Goal: Navigation & Orientation: Find specific page/section

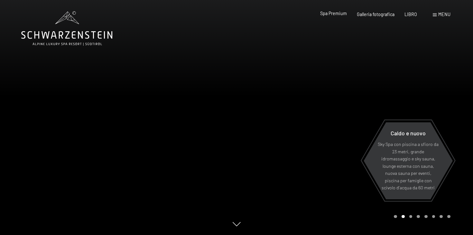
click at [331, 15] on font "Spa Premium" at bounding box center [333, 13] width 27 height 5
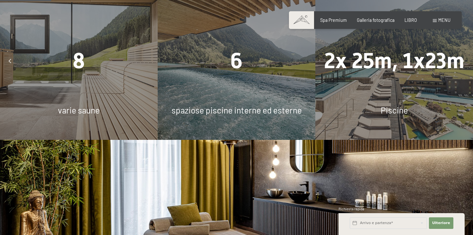
scroll to position [432, 0]
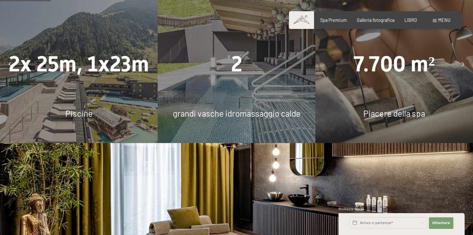
click at [460, 57] on div at bounding box center [463, 64] width 14 height 14
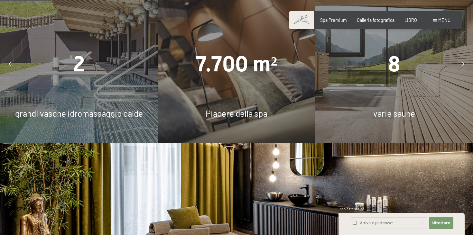
click at [460, 57] on div at bounding box center [463, 64] width 14 height 14
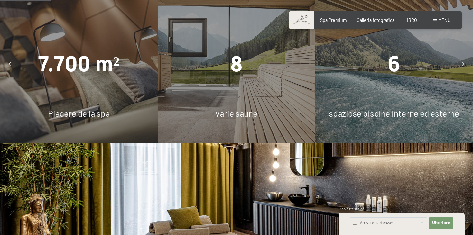
click at [460, 57] on div at bounding box center [463, 64] width 14 height 14
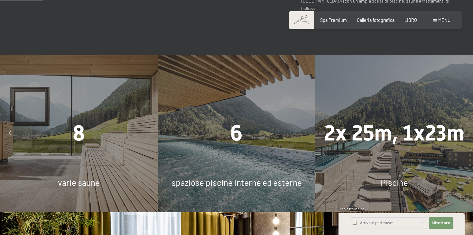
scroll to position [376, 0]
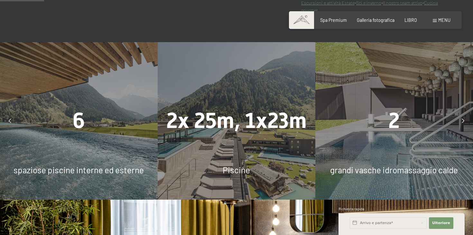
click at [7, 114] on div at bounding box center [10, 121] width 14 height 14
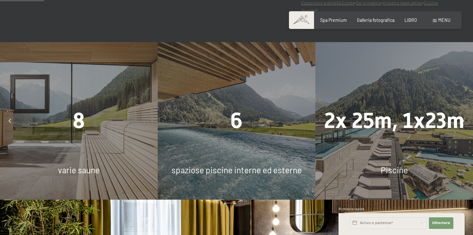
click at [7, 114] on div at bounding box center [10, 121] width 14 height 14
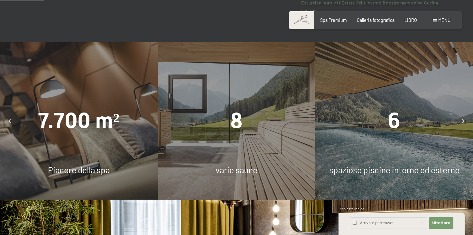
click at [7, 114] on div at bounding box center [10, 121] width 14 height 14
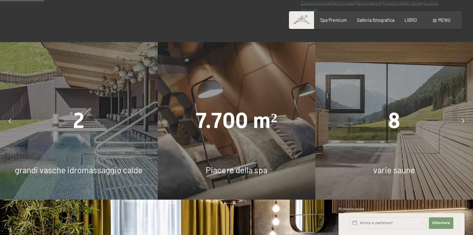
click at [7, 114] on div at bounding box center [10, 121] width 14 height 14
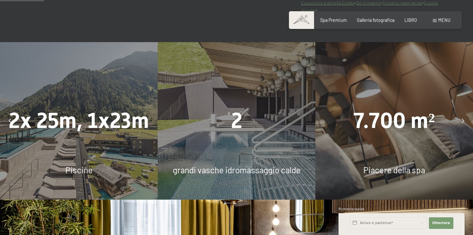
click at [7, 114] on div at bounding box center [10, 121] width 14 height 14
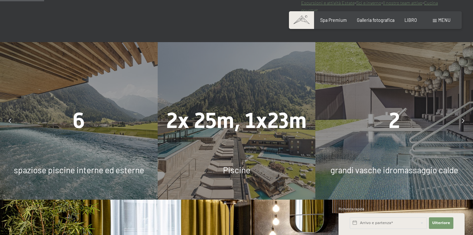
click at [7, 114] on div at bounding box center [10, 121] width 14 height 14
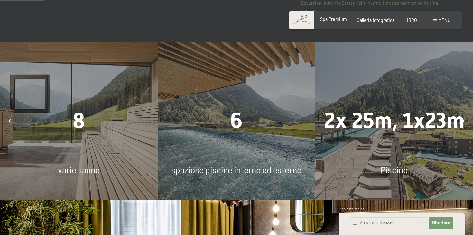
click at [340, 19] on font "Spa Premium" at bounding box center [333, 18] width 27 height 5
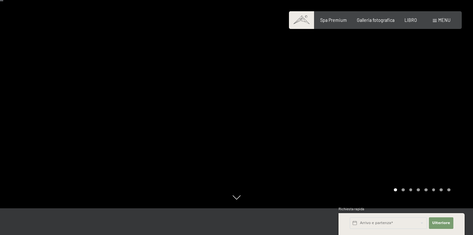
scroll to position [29, 0]
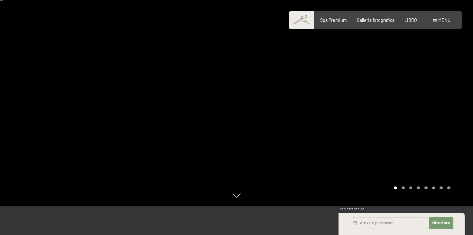
click at [427, 82] on div at bounding box center [355, 88] width 237 height 235
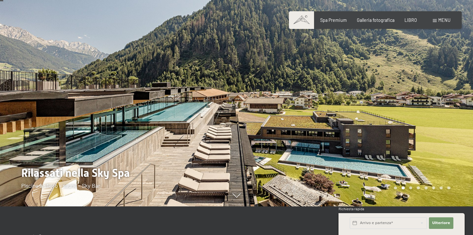
click at [427, 82] on div at bounding box center [355, 88] width 237 height 235
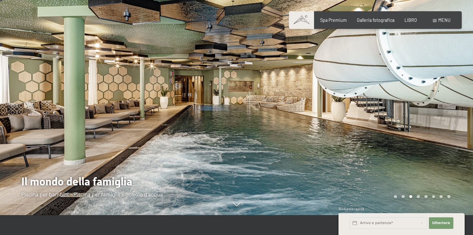
scroll to position [19, 0]
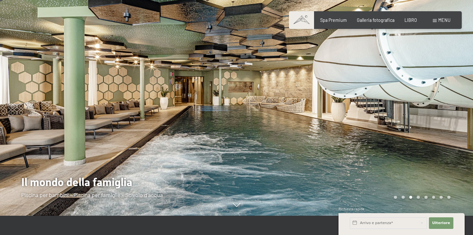
click at [429, 80] on div at bounding box center [355, 98] width 237 height 235
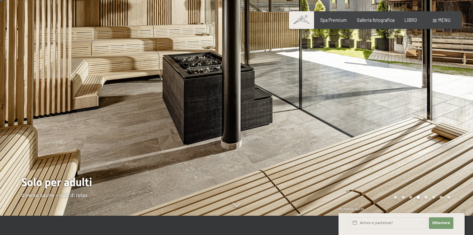
click at [429, 80] on div at bounding box center [355, 98] width 237 height 235
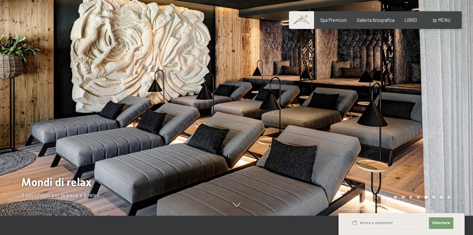
click at [429, 81] on div at bounding box center [355, 98] width 237 height 235
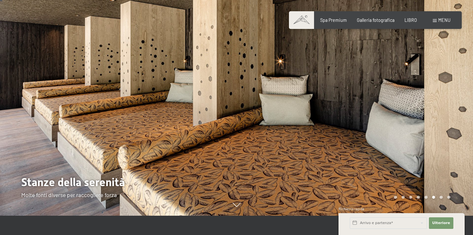
click at [431, 89] on div at bounding box center [355, 98] width 237 height 235
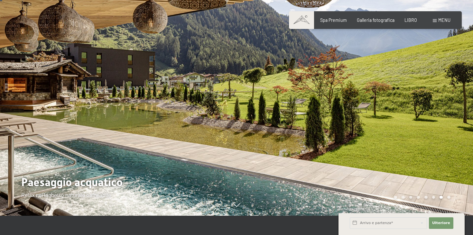
click at [431, 89] on div at bounding box center [355, 98] width 237 height 235
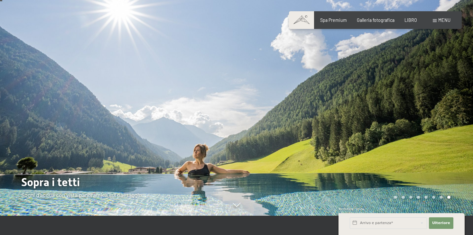
click at [431, 89] on div at bounding box center [355, 98] width 237 height 235
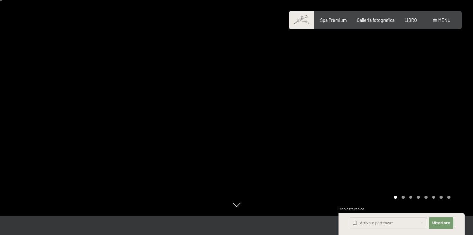
click at [431, 89] on div at bounding box center [355, 98] width 237 height 235
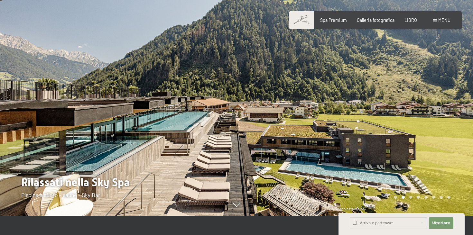
click at [432, 103] on div at bounding box center [355, 98] width 237 height 235
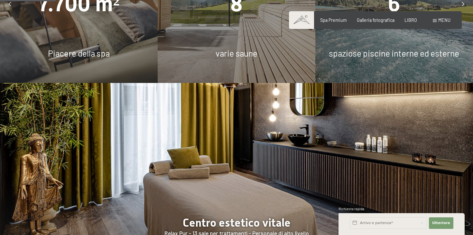
scroll to position [453, 0]
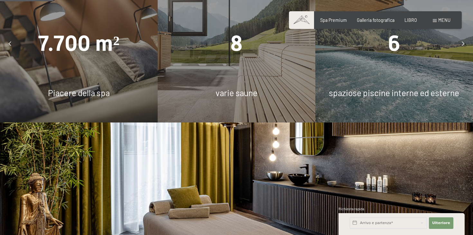
click at [444, 19] on font "menu" at bounding box center [444, 19] width 12 height 5
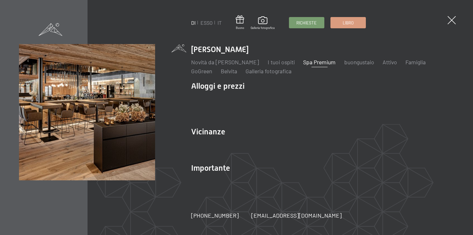
click at [451, 11] on div "DI ESSO IT Buono Galleria fotografica Richieste Libro DI ESSO IT Lo Schwarzenst…" at bounding box center [236, 117] width 473 height 235
click at [451, 19] on span at bounding box center [452, 20] width 12 height 12
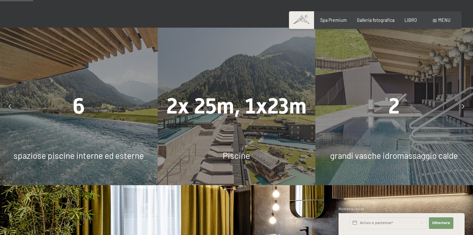
scroll to position [0, 0]
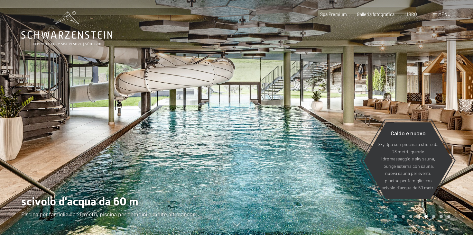
click at [443, 15] on font "menu" at bounding box center [444, 14] width 12 height 5
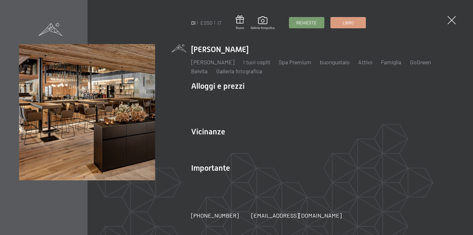
drag, startPoint x: 450, startPoint y: 19, endPoint x: 447, endPoint y: 21, distance: 3.6
click at [450, 19] on span at bounding box center [452, 20] width 8 height 8
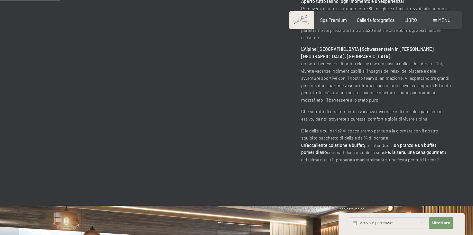
scroll to position [345, 0]
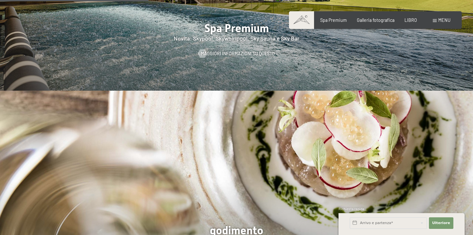
click at [204, 145] on img at bounding box center [236, 192] width 473 height 202
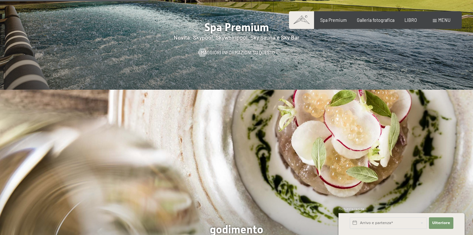
click at [204, 145] on img at bounding box center [236, 191] width 473 height 202
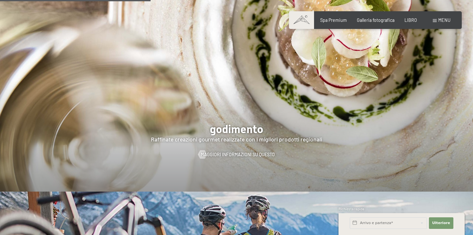
scroll to position [953, 0]
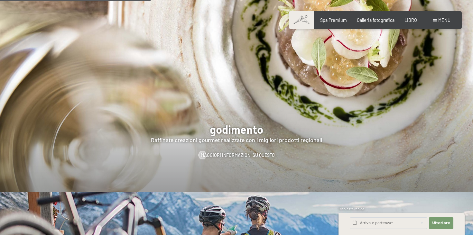
click at [224, 157] on div at bounding box center [236, 91] width 473 height 202
click at [233, 153] on font "Maggiori informazioni su questo" at bounding box center [244, 155] width 74 height 5
drag, startPoint x: 189, startPoint y: 128, endPoint x: 209, endPoint y: 137, distance: 22.9
click at [193, 131] on div at bounding box center [236, 91] width 473 height 202
drag, startPoint x: 209, startPoint y: 137, endPoint x: 241, endPoint y: 143, distance: 32.3
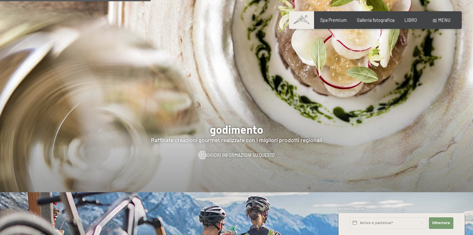
click at [211, 137] on font "Consenso al marketing*" at bounding box center [201, 135] width 54 height 5
checkbox input "true"
drag, startPoint x: 241, startPoint y: 143, endPoint x: 246, endPoint y: 143, distance: 4.2
click at [242, 143] on div at bounding box center [236, 91] width 473 height 202
drag, startPoint x: 246, startPoint y: 143, endPoint x: 253, endPoint y: 148, distance: 9.1
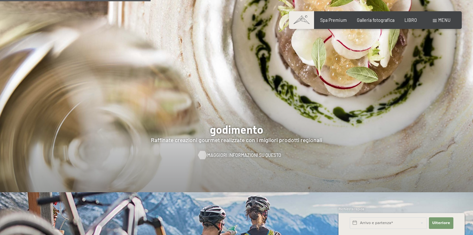
click at [246, 143] on div at bounding box center [236, 91] width 473 height 202
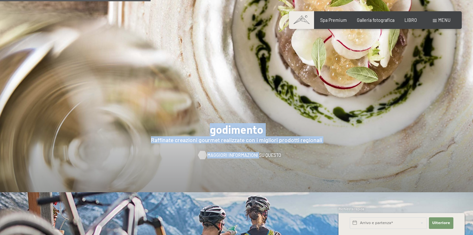
drag, startPoint x: 253, startPoint y: 148, endPoint x: 257, endPoint y: 150, distance: 4.5
click at [257, 150] on div "godimento Raffinate creazioni gourmet realizzate con i migliori prodotti region…" at bounding box center [236, 91] width 473 height 202
click at [290, 156] on div at bounding box center [236, 91] width 473 height 202
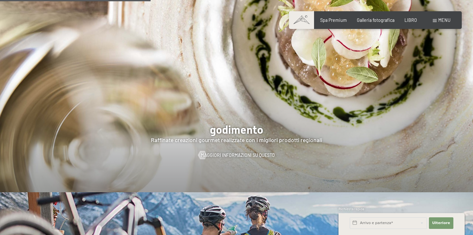
drag, startPoint x: 243, startPoint y: 132, endPoint x: 246, endPoint y: 129, distance: 3.4
click at [244, 130] on div at bounding box center [236, 91] width 473 height 202
click at [347, 133] on div at bounding box center [236, 91] width 473 height 202
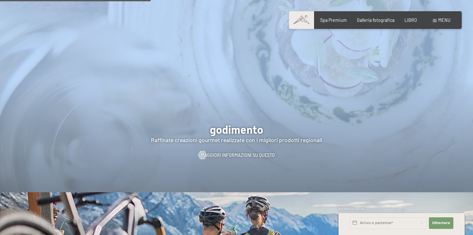
click at [347, 133] on div at bounding box center [236, 91] width 473 height 202
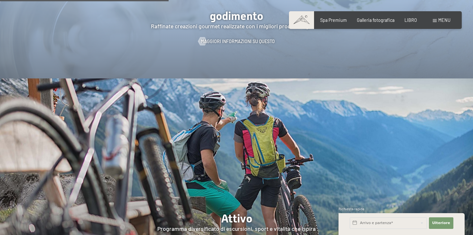
click at [272, 125] on img at bounding box center [236, 180] width 473 height 202
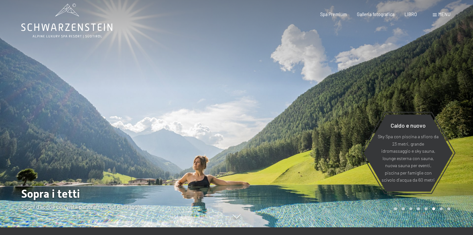
scroll to position [0, 0]
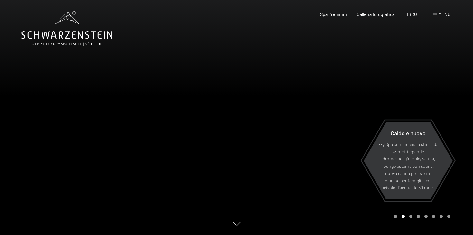
click at [441, 14] on font "menu" at bounding box center [444, 14] width 12 height 5
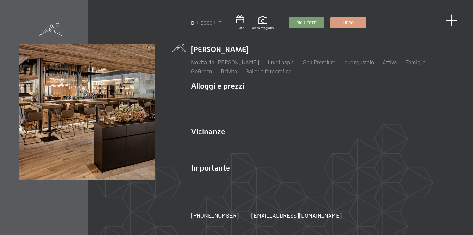
click at [452, 21] on span at bounding box center [452, 20] width 12 height 12
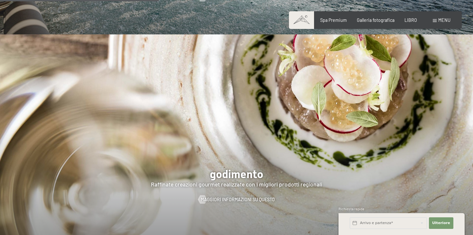
scroll to position [904, 0]
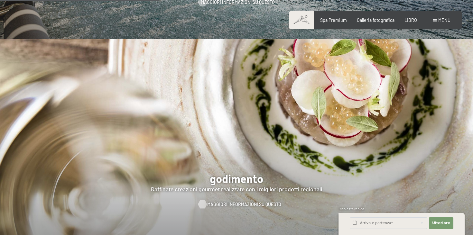
click at [223, 202] on font "Maggiori informazioni su questo" at bounding box center [244, 204] width 74 height 5
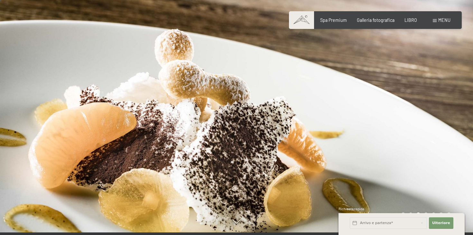
scroll to position [4, 0]
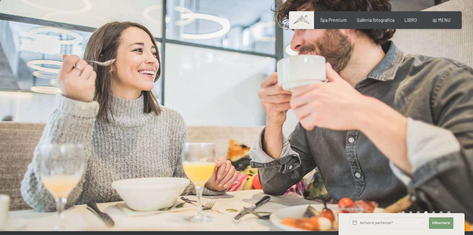
click at [259, 119] on div at bounding box center [355, 113] width 237 height 235
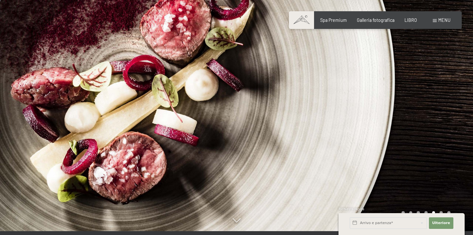
click at [259, 119] on div at bounding box center [355, 113] width 237 height 235
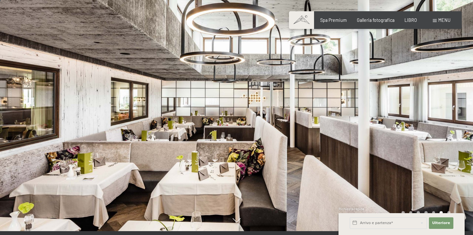
click at [259, 119] on div at bounding box center [355, 113] width 237 height 235
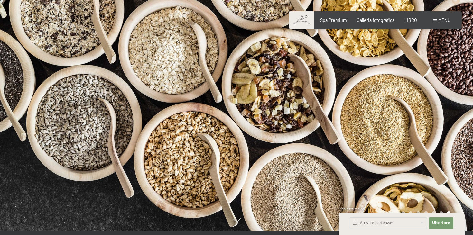
click at [259, 119] on div at bounding box center [355, 113] width 237 height 235
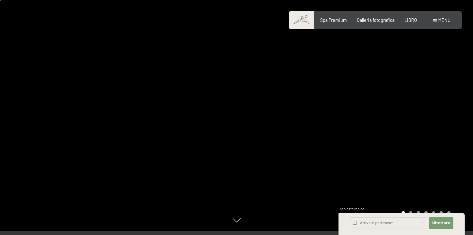
click at [259, 119] on div at bounding box center [355, 113] width 237 height 235
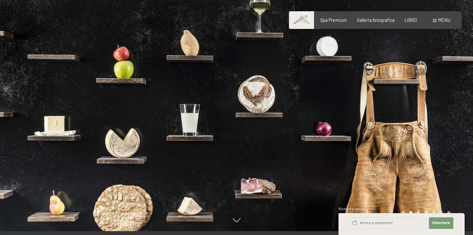
click at [442, 20] on font "menu" at bounding box center [444, 19] width 12 height 5
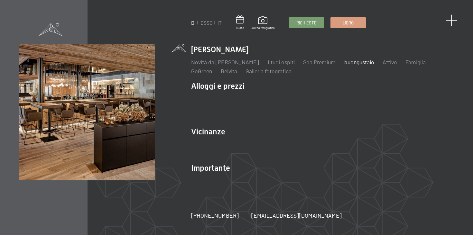
click at [452, 19] on span at bounding box center [452, 20] width 12 height 12
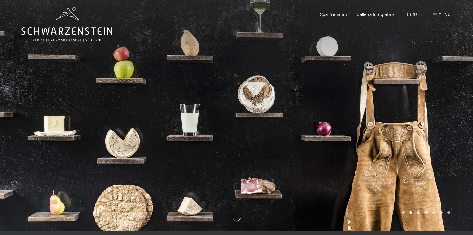
scroll to position [0, 0]
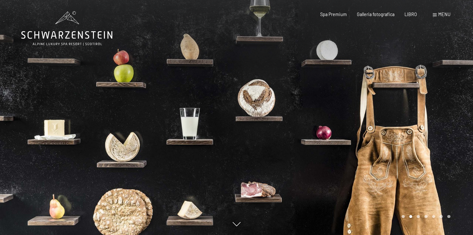
click at [91, 34] on icon at bounding box center [66, 28] width 91 height 34
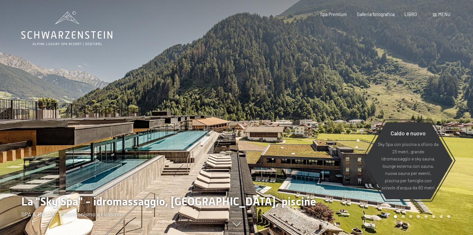
click at [444, 13] on font "menu" at bounding box center [444, 14] width 12 height 5
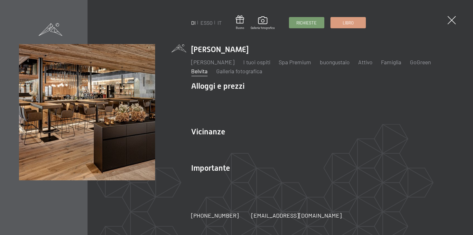
click at [208, 73] on font "Belvita" at bounding box center [199, 71] width 16 height 7
click at [349, 64] on font "buongustaio" at bounding box center [335, 62] width 30 height 7
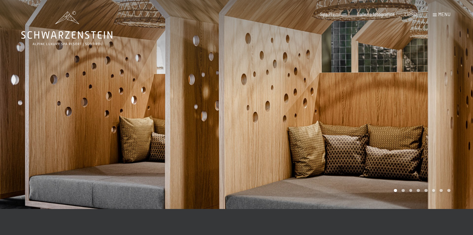
click at [271, 72] on div at bounding box center [355, 104] width 237 height 209
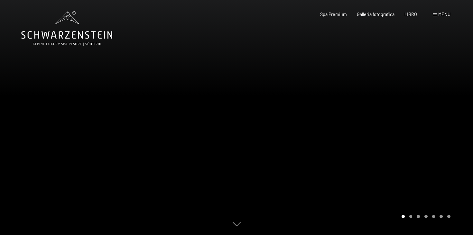
click at [411, 217] on div "Carosello Pagina 2" at bounding box center [410, 216] width 3 height 3
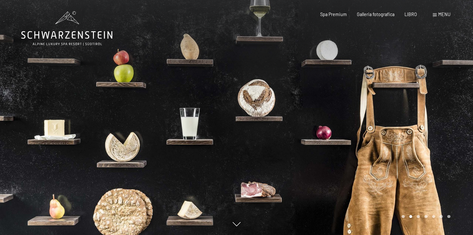
click at [420, 217] on div "Pagina 3 della giostra" at bounding box center [418, 216] width 3 height 3
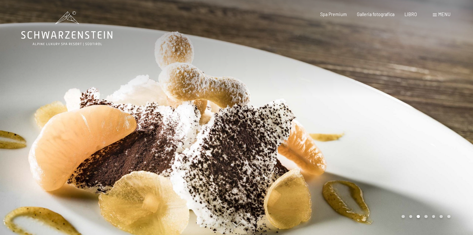
click at [423, 216] on div "Paginazione carosello" at bounding box center [424, 216] width 51 height 3
click at [426, 216] on div "Pagina 4 del carosello" at bounding box center [425, 216] width 3 height 3
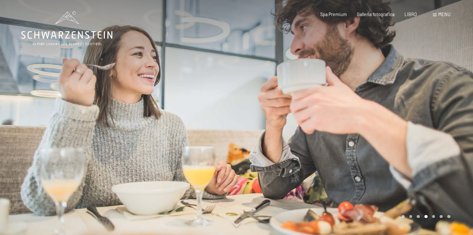
click at [433, 217] on div "Pagina 5 della giostra" at bounding box center [433, 216] width 3 height 3
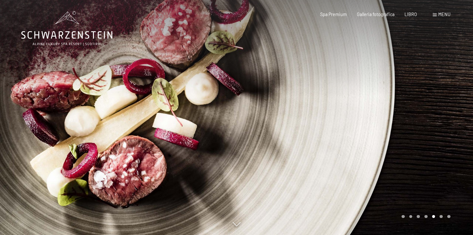
click at [440, 217] on div "Pagina 6 della giostra" at bounding box center [441, 216] width 3 height 3
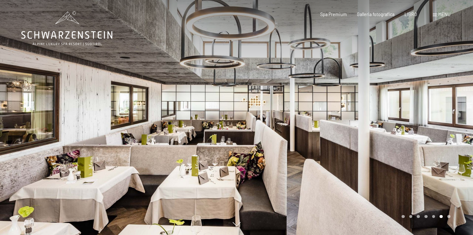
click at [449, 217] on div "Carosello Pagina 7" at bounding box center [448, 216] width 3 height 3
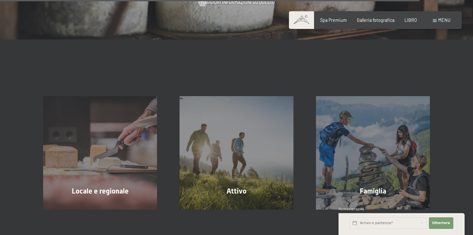
scroll to position [1883, 0]
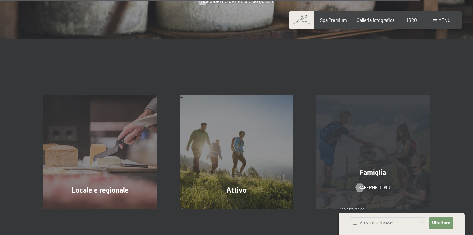
click at [361, 175] on div "Famiglia Saperne di più" at bounding box center [373, 152] width 136 height 114
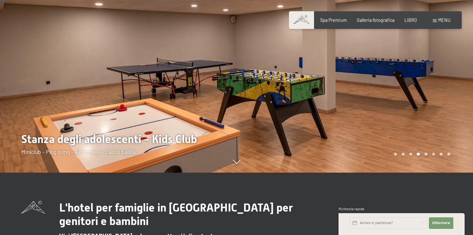
scroll to position [58, 0]
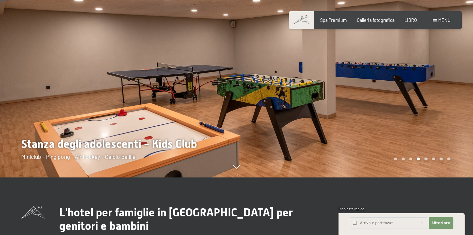
click at [403, 160] on div "Carousel Page 2" at bounding box center [403, 159] width 3 height 3
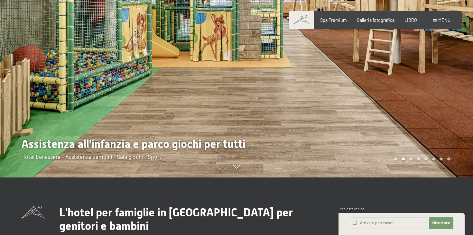
click at [403, 160] on div "Carousel Page 2 (Current Slide)" at bounding box center [403, 159] width 3 height 3
click at [412, 160] on div "Paginazione carosello" at bounding box center [421, 159] width 59 height 3
click at [410, 159] on div "Carousel Page 3" at bounding box center [410, 159] width 3 height 3
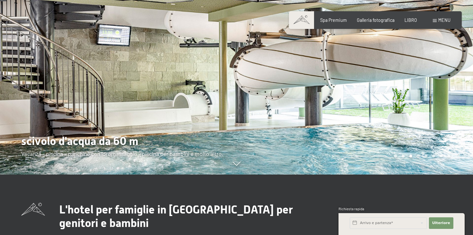
scroll to position [55, 0]
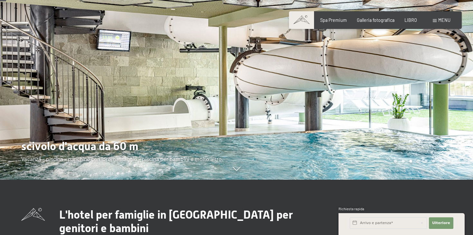
click at [410, 159] on div at bounding box center [355, 62] width 237 height 235
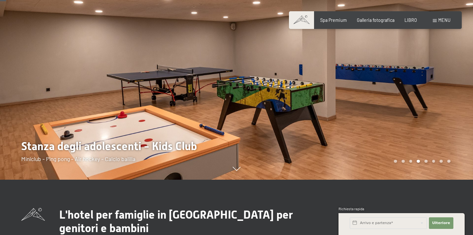
click at [410, 159] on div at bounding box center [355, 62] width 237 height 235
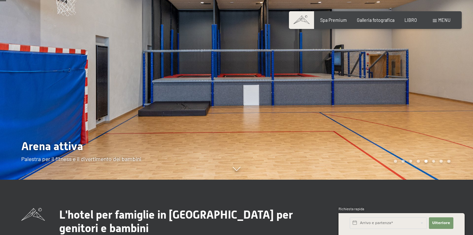
click at [411, 159] on div at bounding box center [355, 62] width 237 height 235
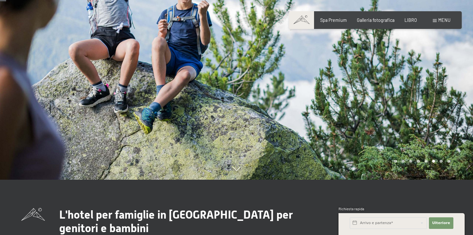
click at [411, 159] on div at bounding box center [355, 62] width 237 height 235
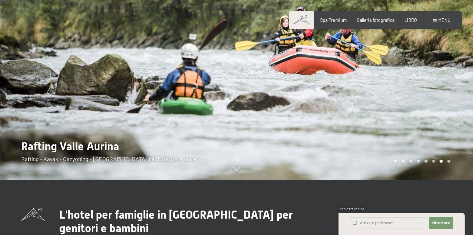
click at [411, 159] on div at bounding box center [355, 62] width 237 height 235
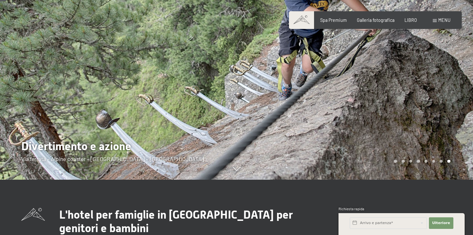
click at [411, 159] on div at bounding box center [355, 62] width 237 height 235
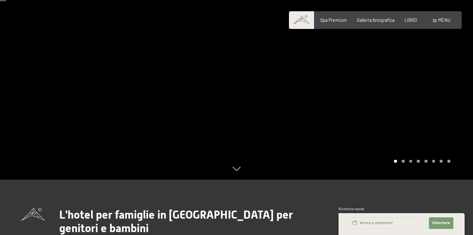
click at [411, 159] on div at bounding box center [355, 62] width 237 height 235
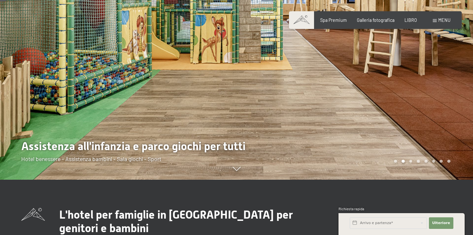
click at [412, 159] on div at bounding box center [355, 62] width 237 height 235
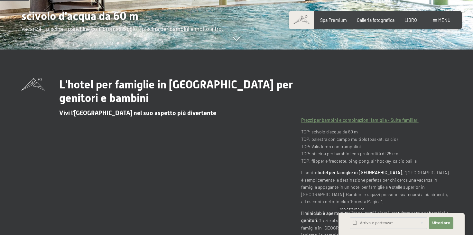
scroll to position [0, 0]
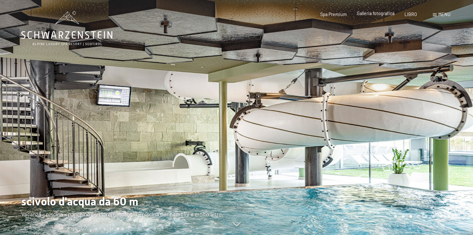
click at [385, 16] on div "Galleria fotografica" at bounding box center [376, 13] width 38 height 6
click at [385, 14] on font "Galleria fotografica" at bounding box center [376, 13] width 38 height 5
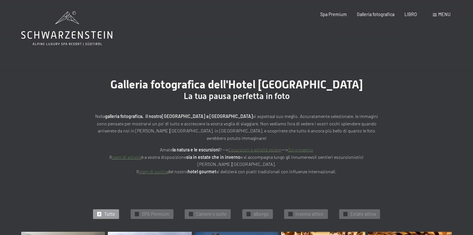
click at [93, 31] on icon at bounding box center [66, 35] width 91 height 8
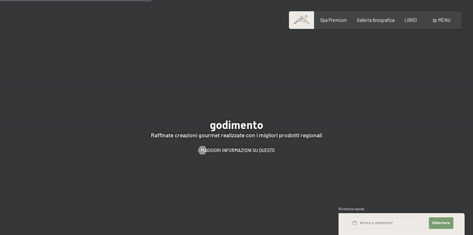
scroll to position [956, 0]
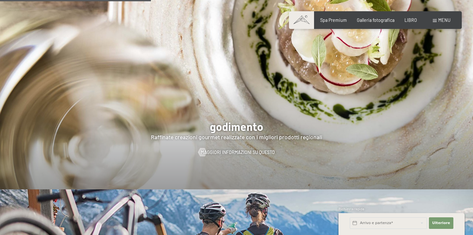
click at [303, 88] on div at bounding box center [236, 88] width 473 height 202
click at [250, 150] on font "Maggiori informazioni su questo" at bounding box center [244, 152] width 74 height 5
